Goal: Navigation & Orientation: Find specific page/section

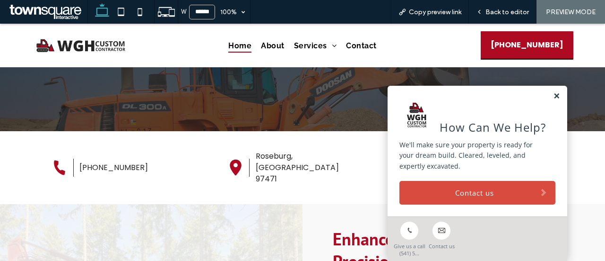
click at [553, 92] on link at bounding box center [556, 96] width 7 height 8
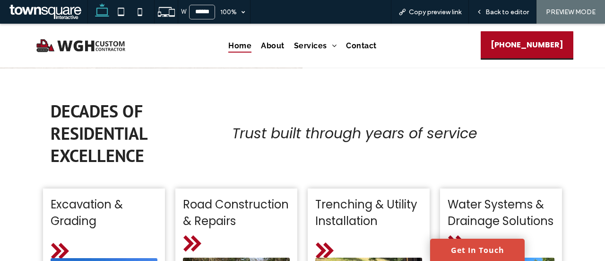
scroll to position [709, 0]
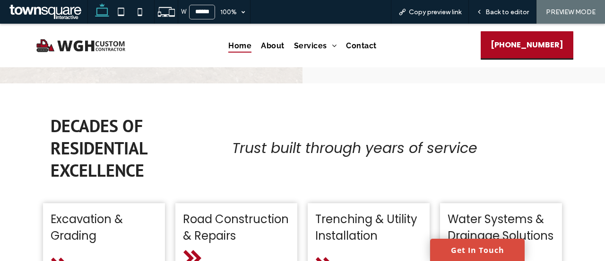
click at [115, 83] on div "Decades of Residential Excellence Trust built through years of service" at bounding box center [303, 139] width 568 height 113
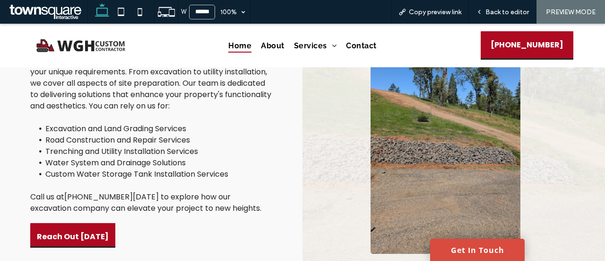
scroll to position [1230, 0]
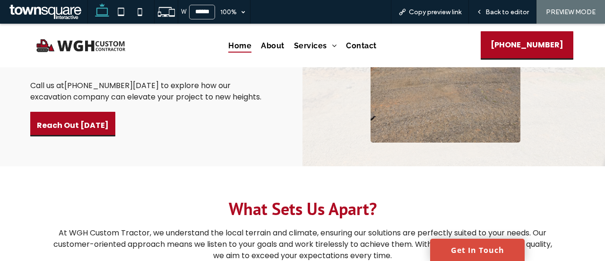
drag, startPoint x: 121, startPoint y: 108, endPoint x: 134, endPoint y: 79, distance: 32.6
click at [131, 86] on div "Solutions That Fit Your Needs Our expertise spans a wide range of services tail…" at bounding box center [151, 24] width 303 height 284
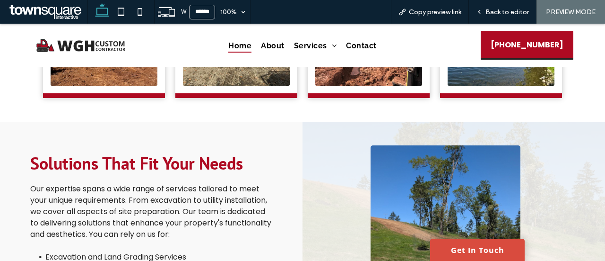
scroll to position [1132, 0]
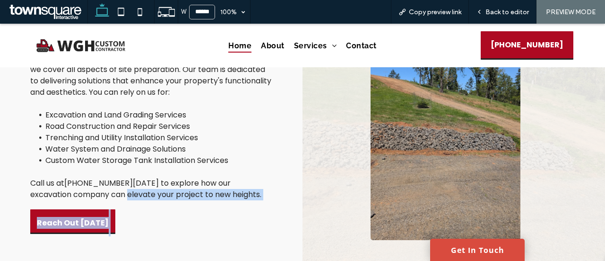
click at [189, 177] on span "Call us at [PHONE_NUMBER] [DATE] to explore how our excavation company can elev…" at bounding box center [145, 188] width 231 height 22
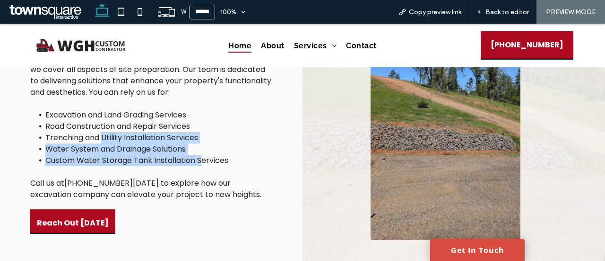
drag, startPoint x: 166, startPoint y: 137, endPoint x: 103, endPoint y: 125, distance: 63.5
click at [101, 127] on ul "Excavation and Land Grading Services Road Construction and Repair Services Tren…" at bounding box center [151, 137] width 242 height 57
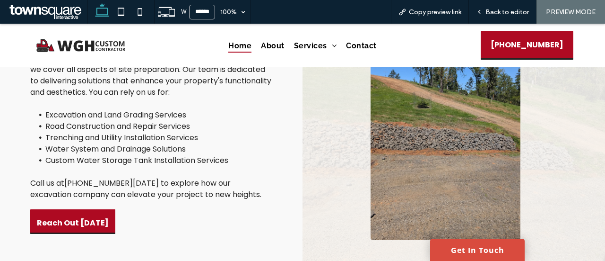
click at [131, 81] on div "Our expertise spans a wide range of services tailored to meet your unique requi…" at bounding box center [151, 120] width 242 height 159
click at [205, 132] on li "Trenching and Utility Installation Services" at bounding box center [158, 137] width 227 height 11
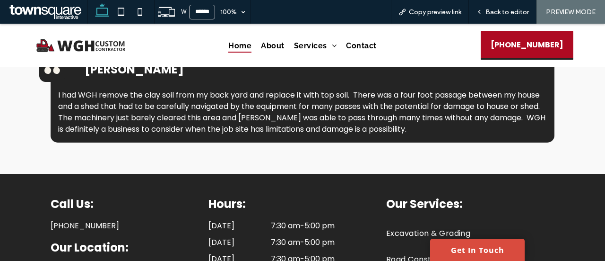
scroll to position [1747, 0]
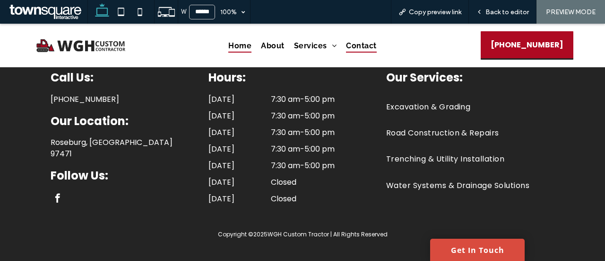
click at [359, 44] on span "Contact" at bounding box center [361, 45] width 30 height 14
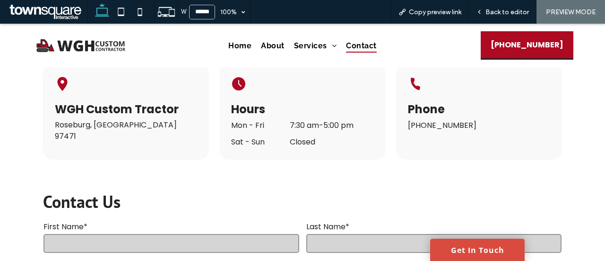
scroll to position [331, 0]
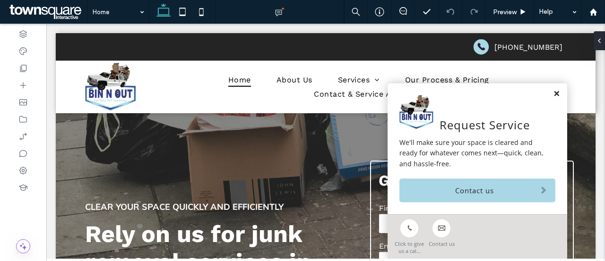
click at [553, 94] on link at bounding box center [556, 94] width 7 height 8
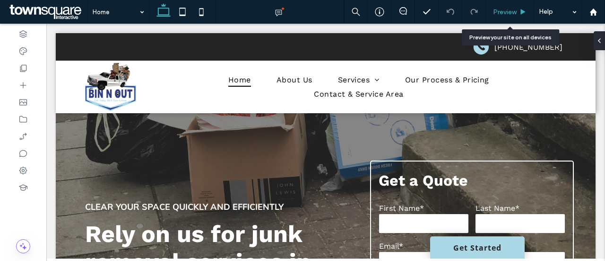
click at [508, 8] on span "Preview" at bounding box center [505, 12] width 24 height 8
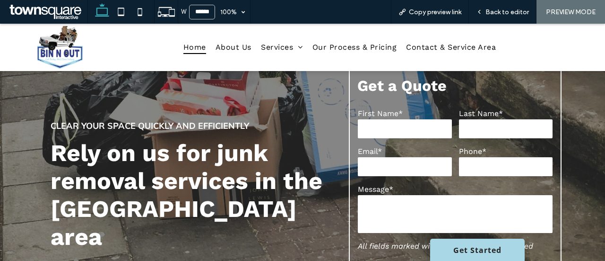
scroll to position [131, 0]
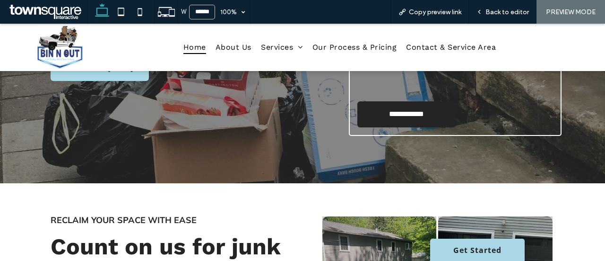
scroll to position [415, 0]
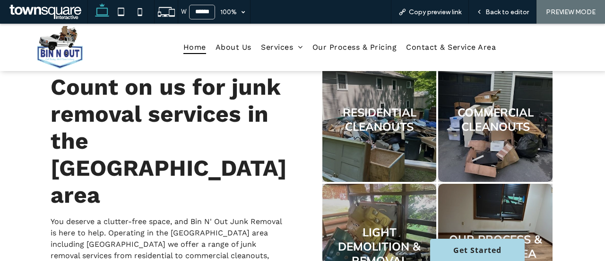
click at [386, 127] on link at bounding box center [379, 119] width 121 height 132
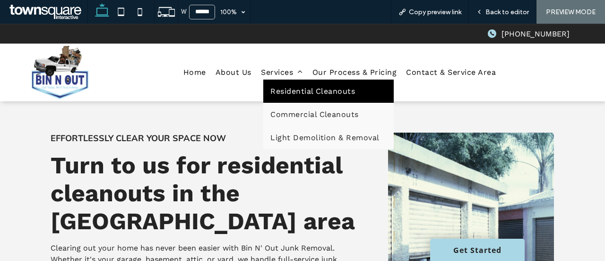
click at [368, 79] on link "Residential Cleanouts" at bounding box center [328, 90] width 130 height 23
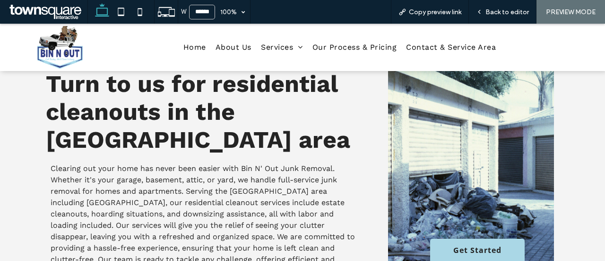
scroll to position [47, 0]
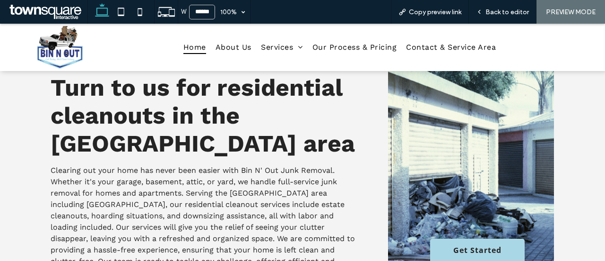
click at [206, 40] on span "Home" at bounding box center [195, 47] width 23 height 14
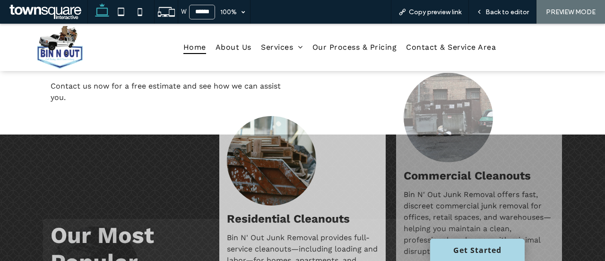
scroll to position [840, 0]
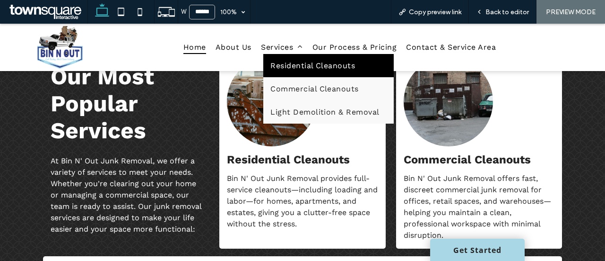
click at [350, 61] on span "Residential Cleanouts" at bounding box center [313, 65] width 85 height 9
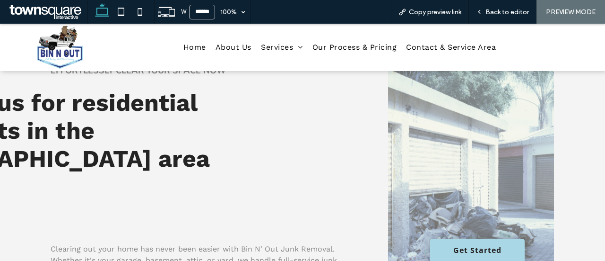
scroll to position [47, 0]
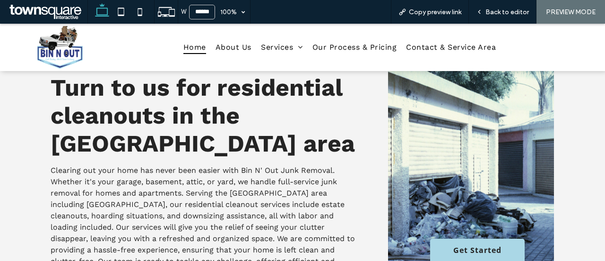
click at [206, 40] on span "Home" at bounding box center [195, 47] width 23 height 14
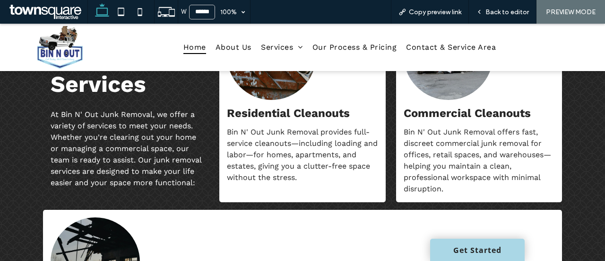
scroll to position [840, 0]
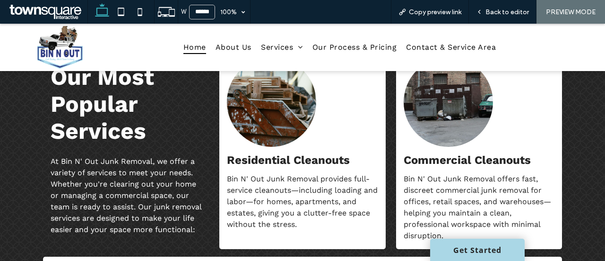
click at [95, 173] on div "Our Most Popular Services At Bin N' Out Junk Removal, we offer a variety of ser…" at bounding box center [126, 149] width 166 height 199
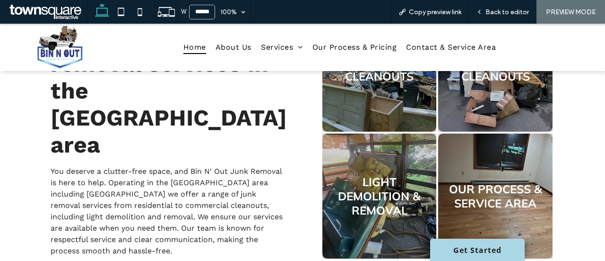
scroll to position [367, 0]
